Goal: Task Accomplishment & Management: Manage account settings

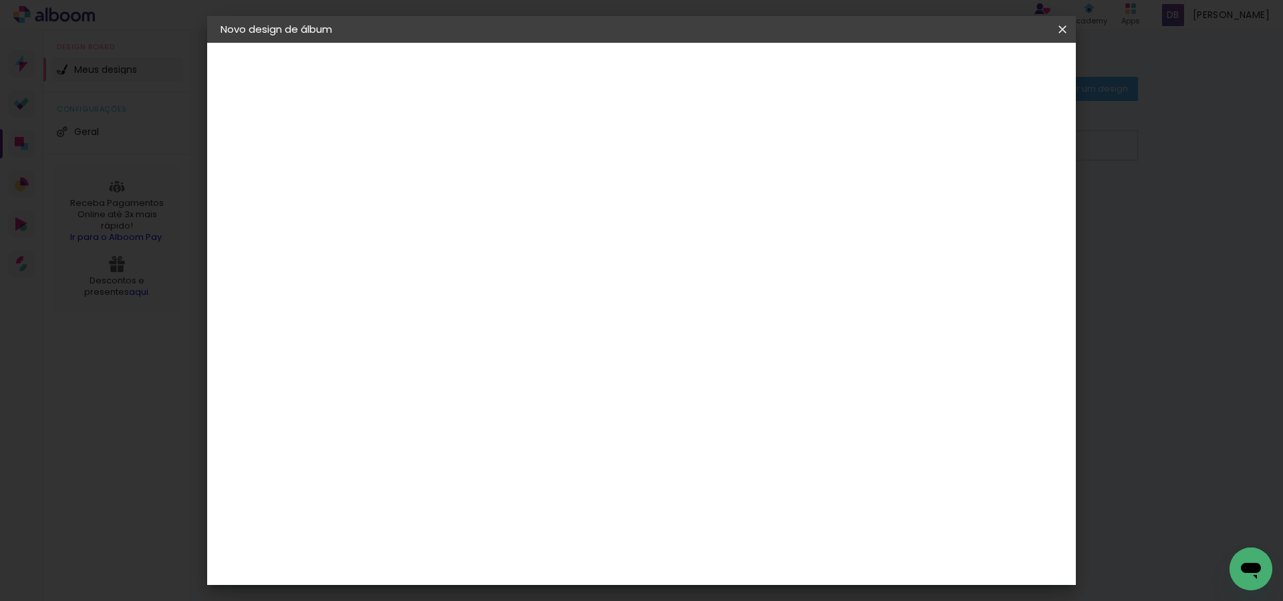
click at [0, 0] on iron-icon at bounding box center [0, 0] width 0 height 0
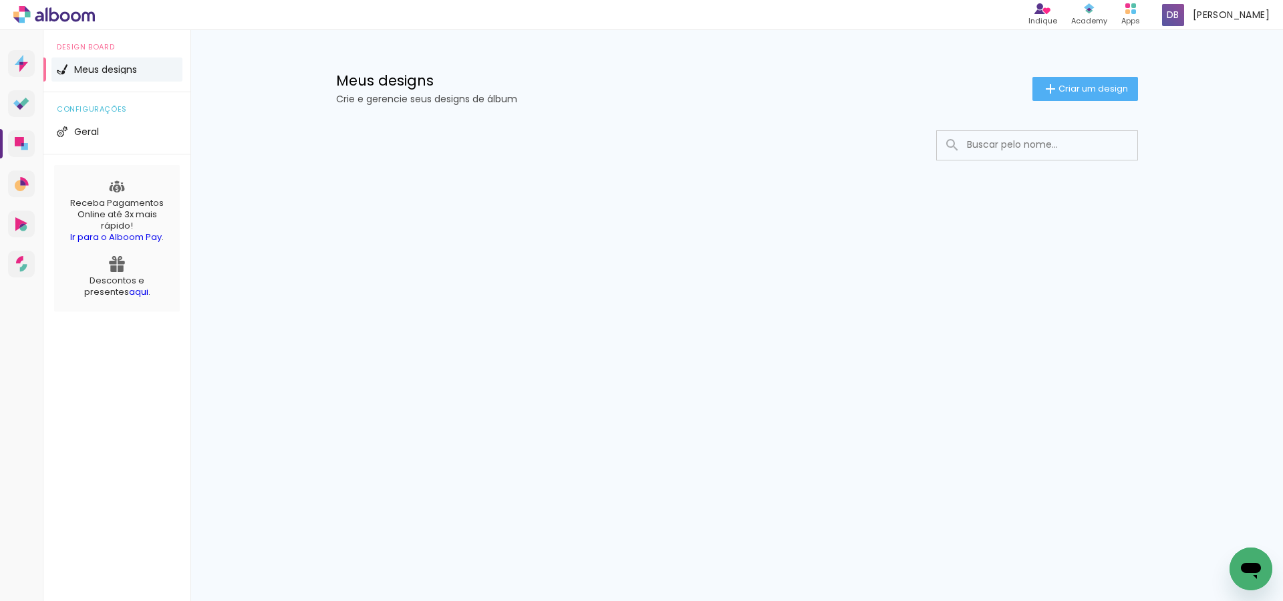
click at [1198, 157] on div "Meus designs Crie e gerencie seus designs de álbum Criar um design Configuraçõe…" at bounding box center [736, 142] width 1092 height 224
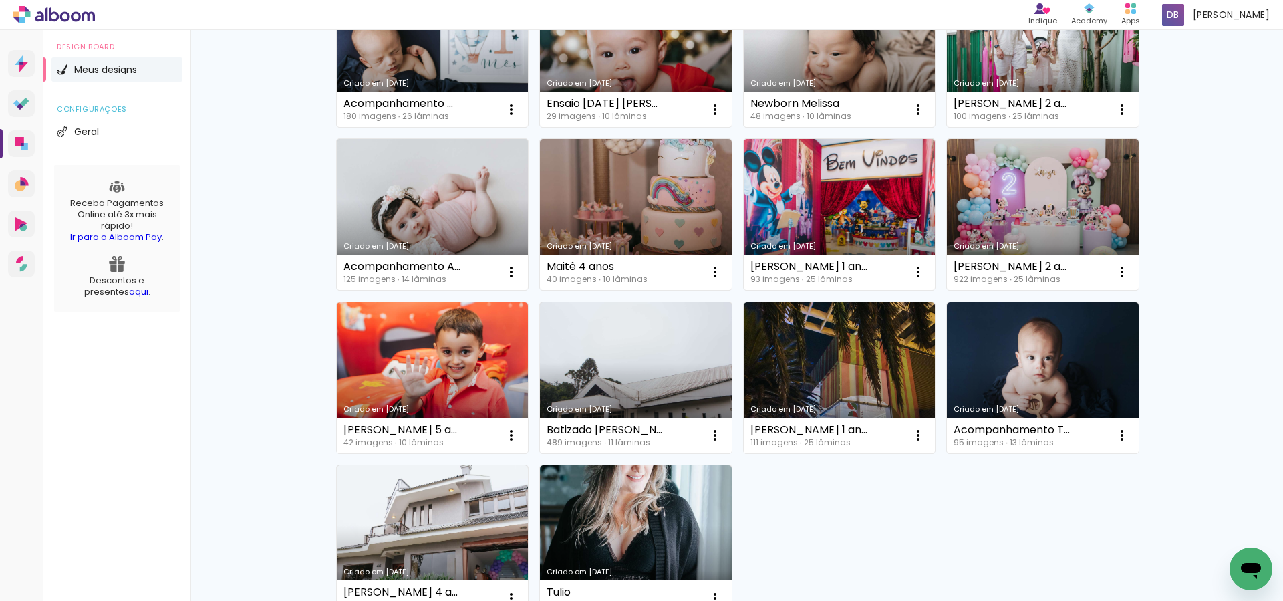
scroll to position [850, 0]
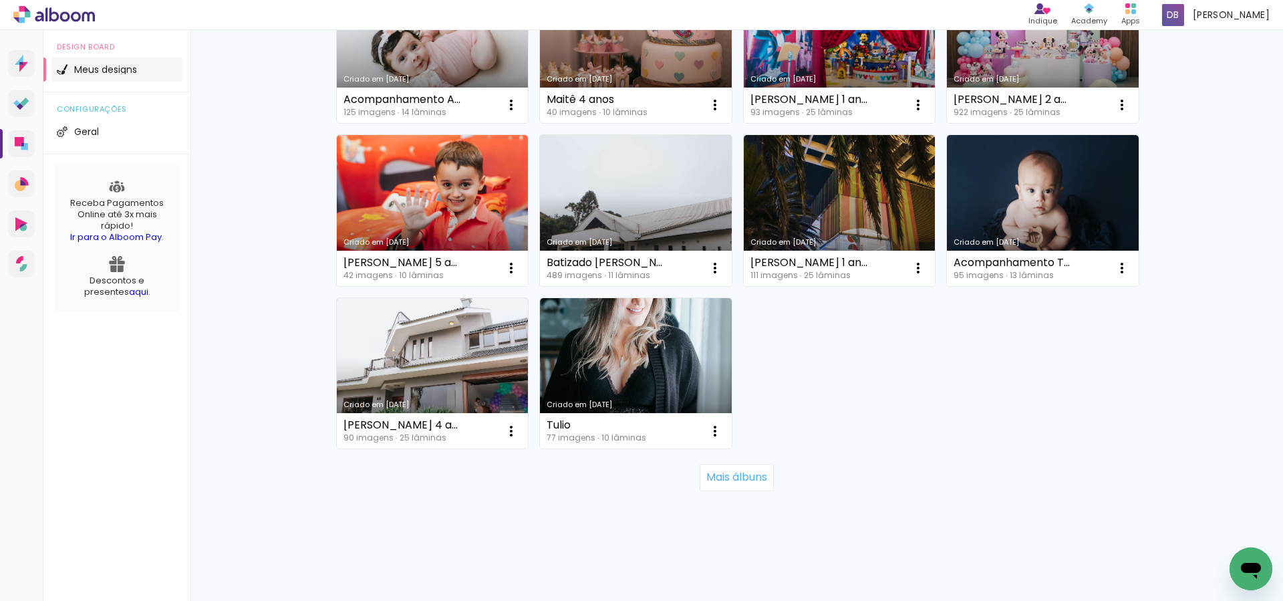
click at [0, 0] on slot "Mais álbuns" at bounding box center [0, 0] width 0 height 0
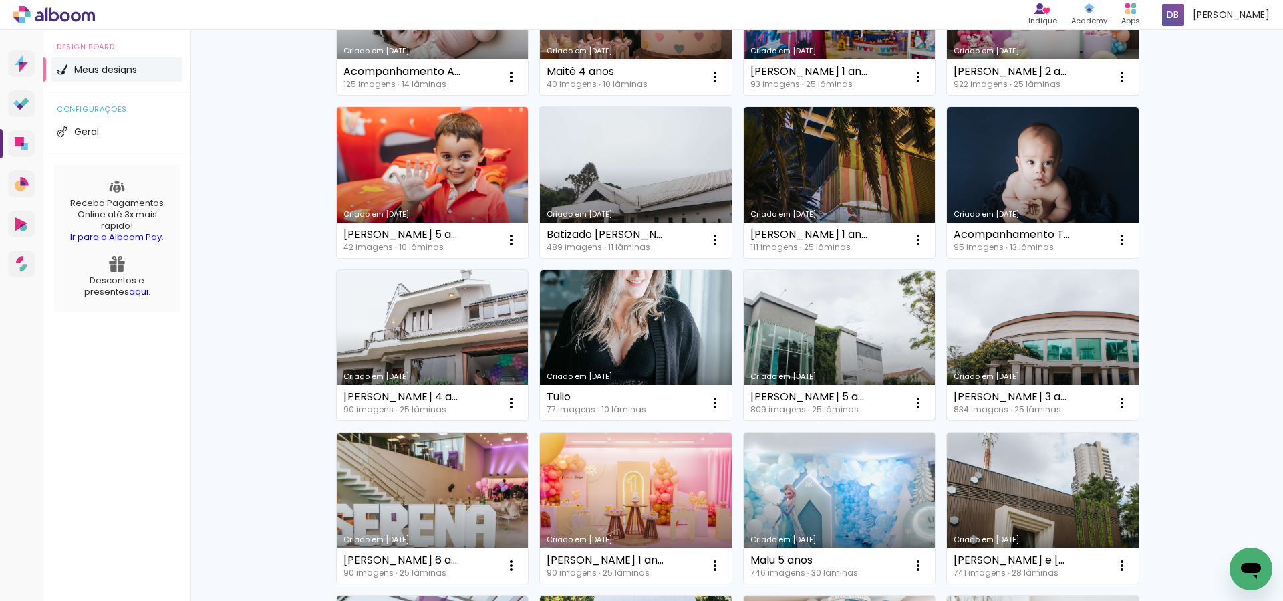
scroll to position [879, 0]
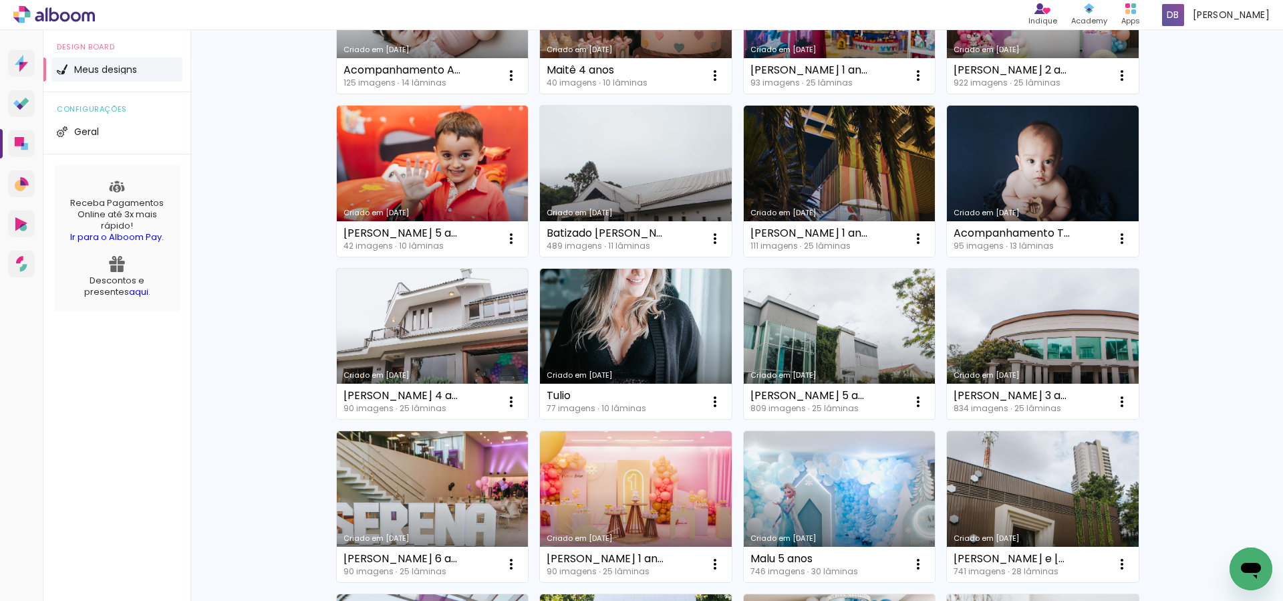
click at [1210, 348] on div "Meus designs Crie e gerencie seus designs de álbum Criar um design Criado em [D…" at bounding box center [736, 349] width 1092 height 2396
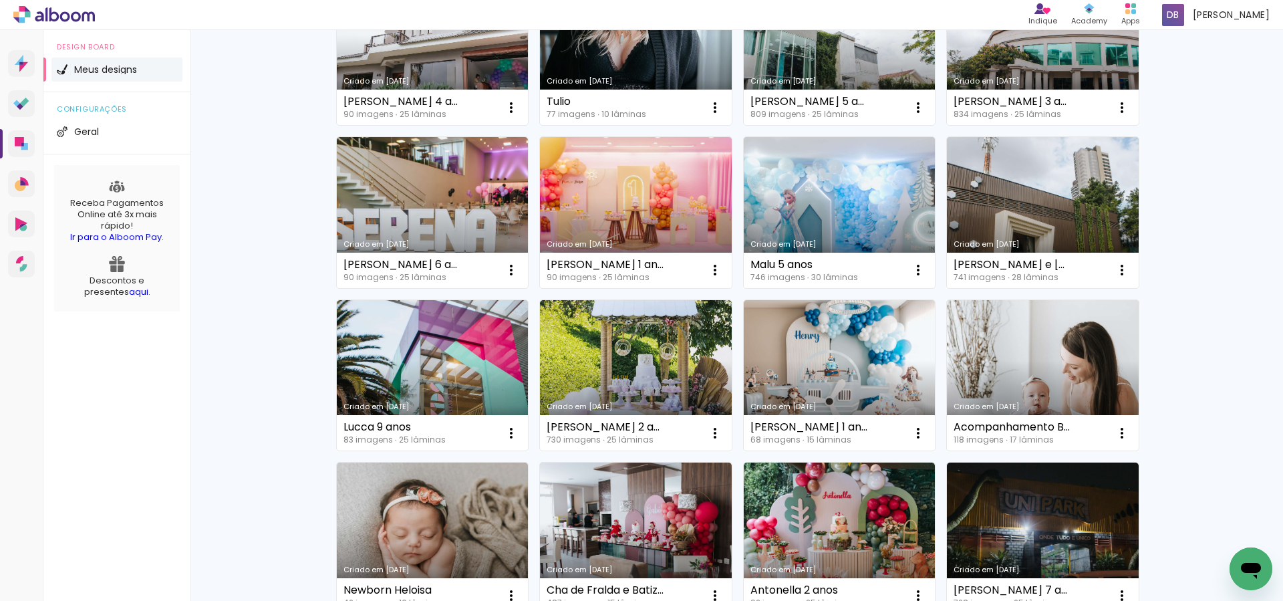
scroll to position [1174, 0]
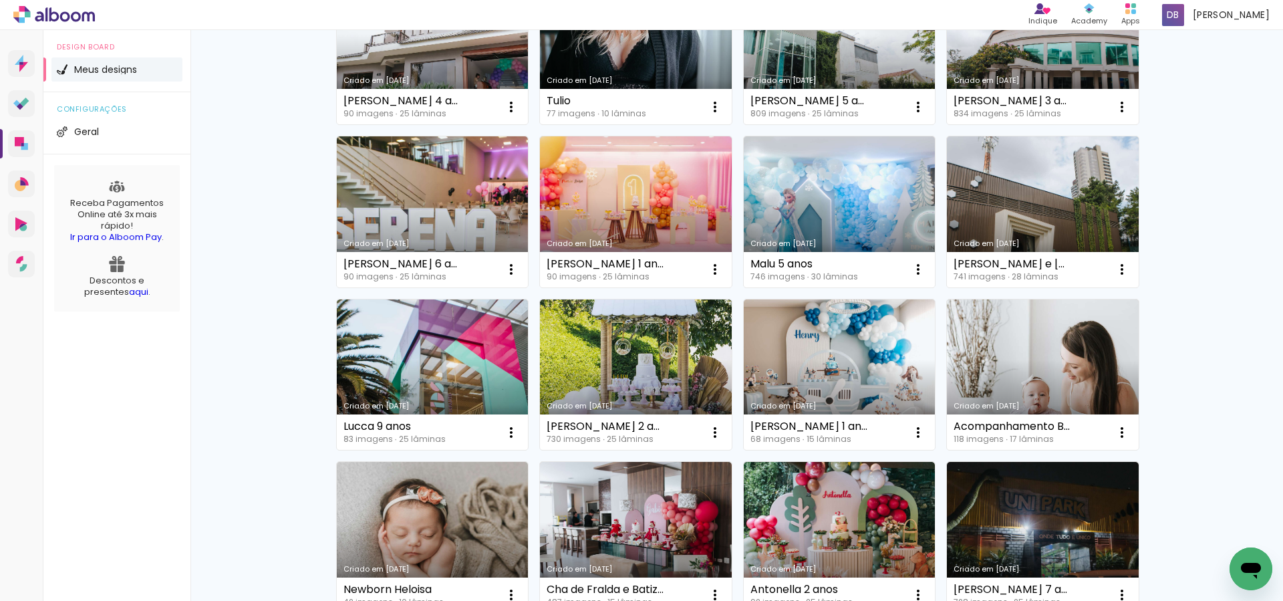
drag, startPoint x: 1213, startPoint y: 353, endPoint x: 1205, endPoint y: 352, distance: 8.1
click at [1212, 353] on div "Meus designs Crie e gerencie seus designs de álbum Criar um design Criado em [D…" at bounding box center [736, 54] width 1092 height 2396
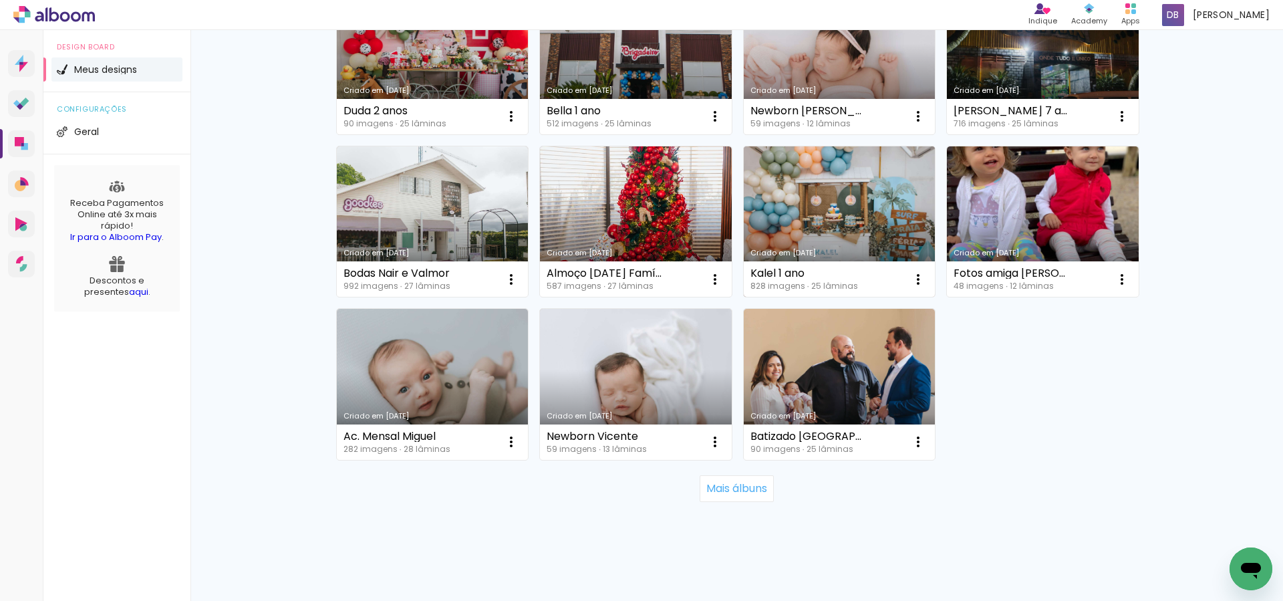
scroll to position [1826, 0]
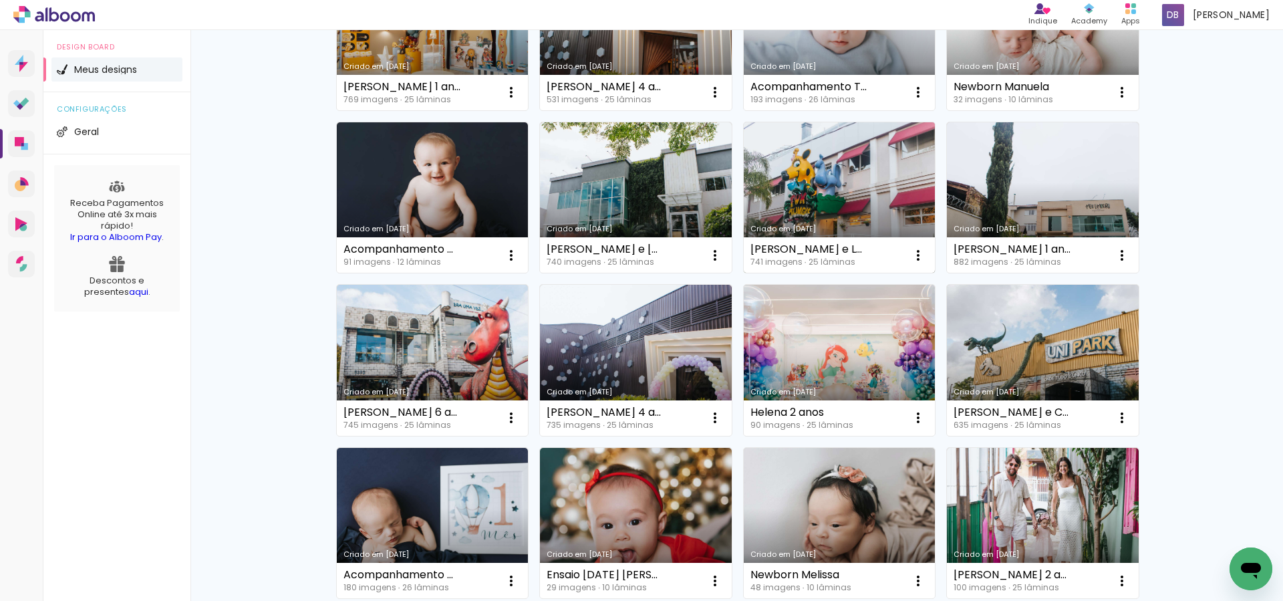
scroll to position [0, 0]
